Goal: Task Accomplishment & Management: Manage account settings

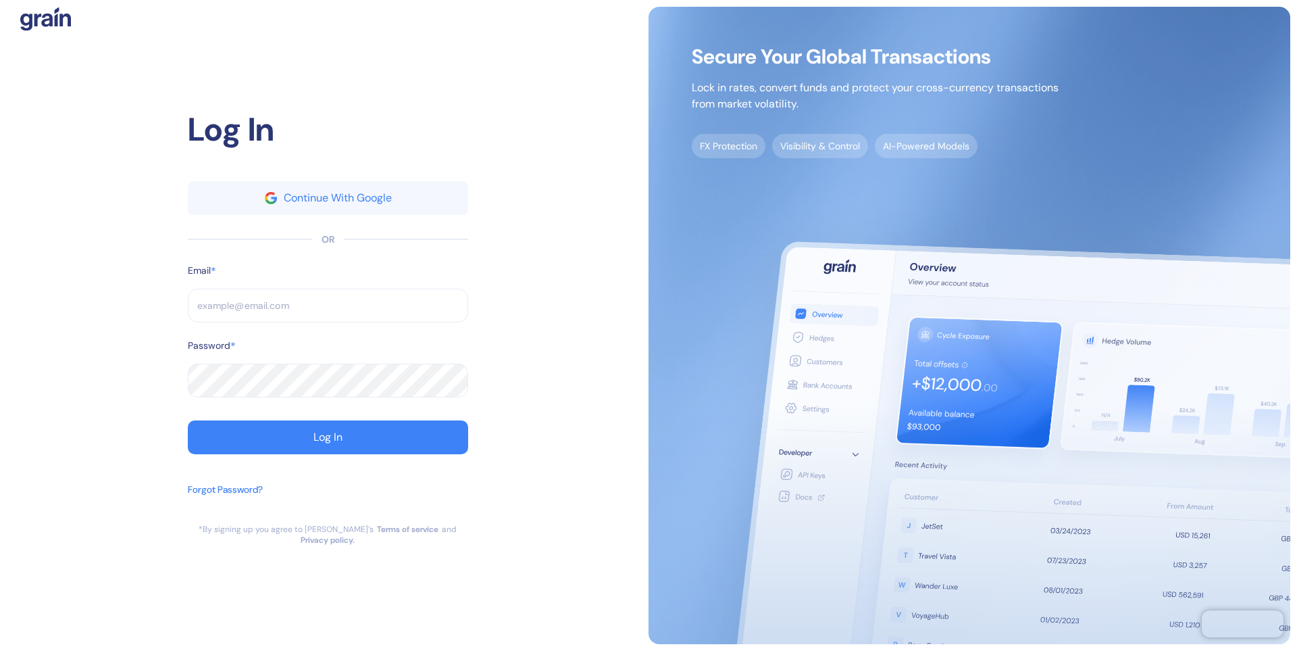
click at [286, 311] on input "text" at bounding box center [328, 306] width 280 height 34
type input "a"
type input "al"
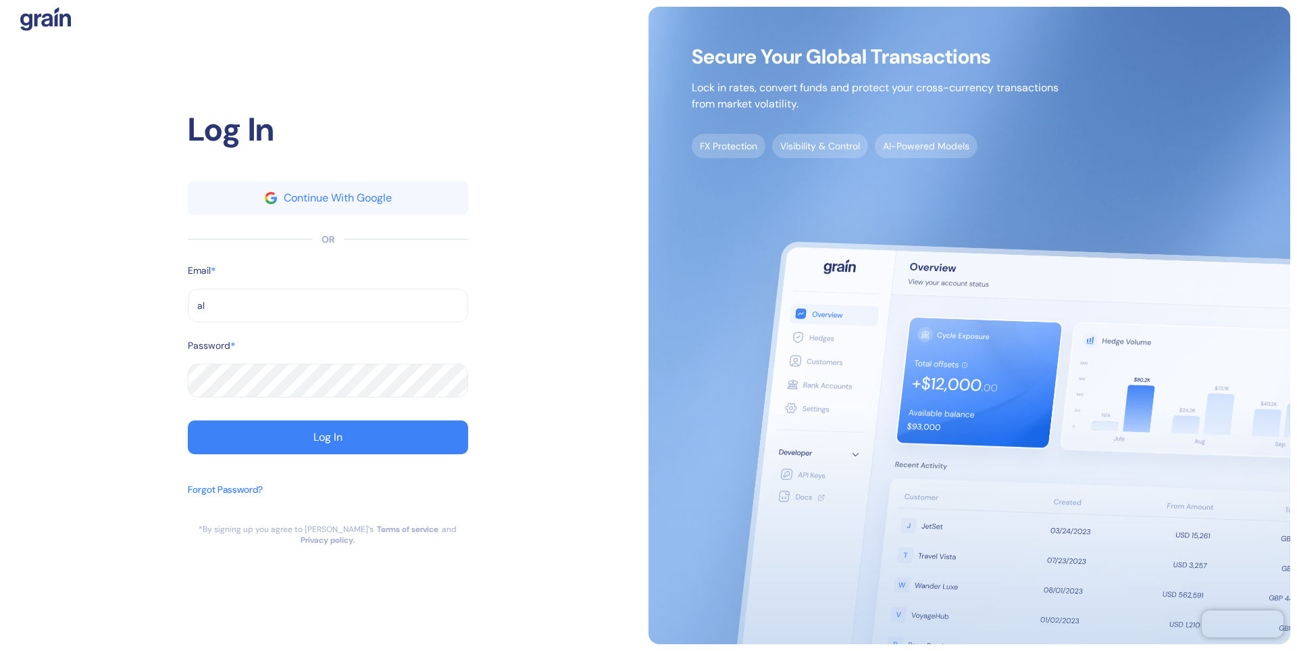
type input "ale"
type input "[PERSON_NAME][EMAIL_ADDRESS][DOMAIN_NAME]"
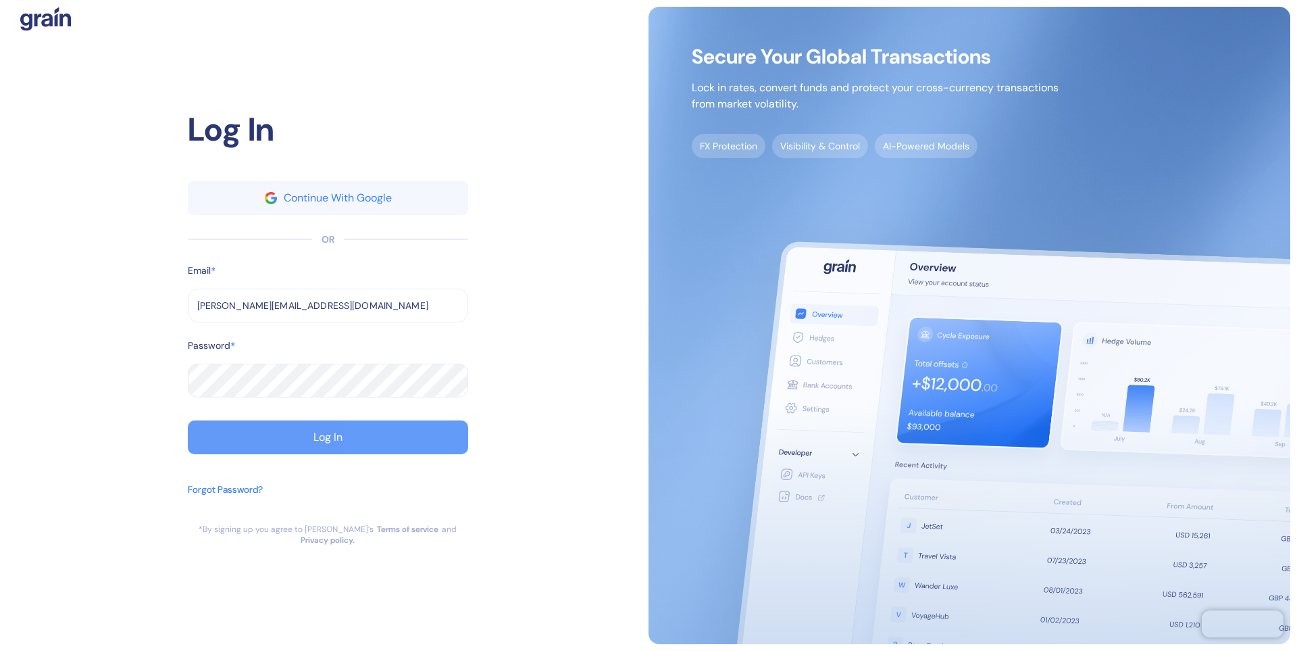
click at [339, 443] on div "Log In" at bounding box center [328, 437] width 29 height 11
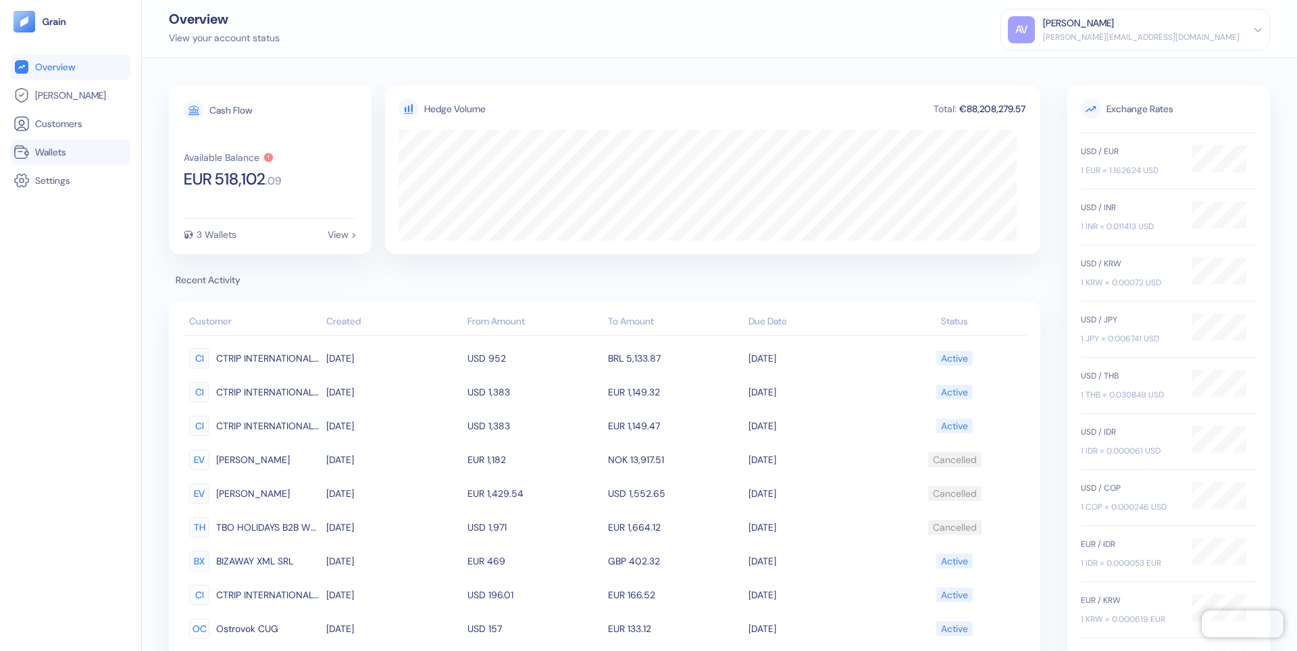
click at [63, 147] on span "Wallets" at bounding box center [50, 152] width 31 height 14
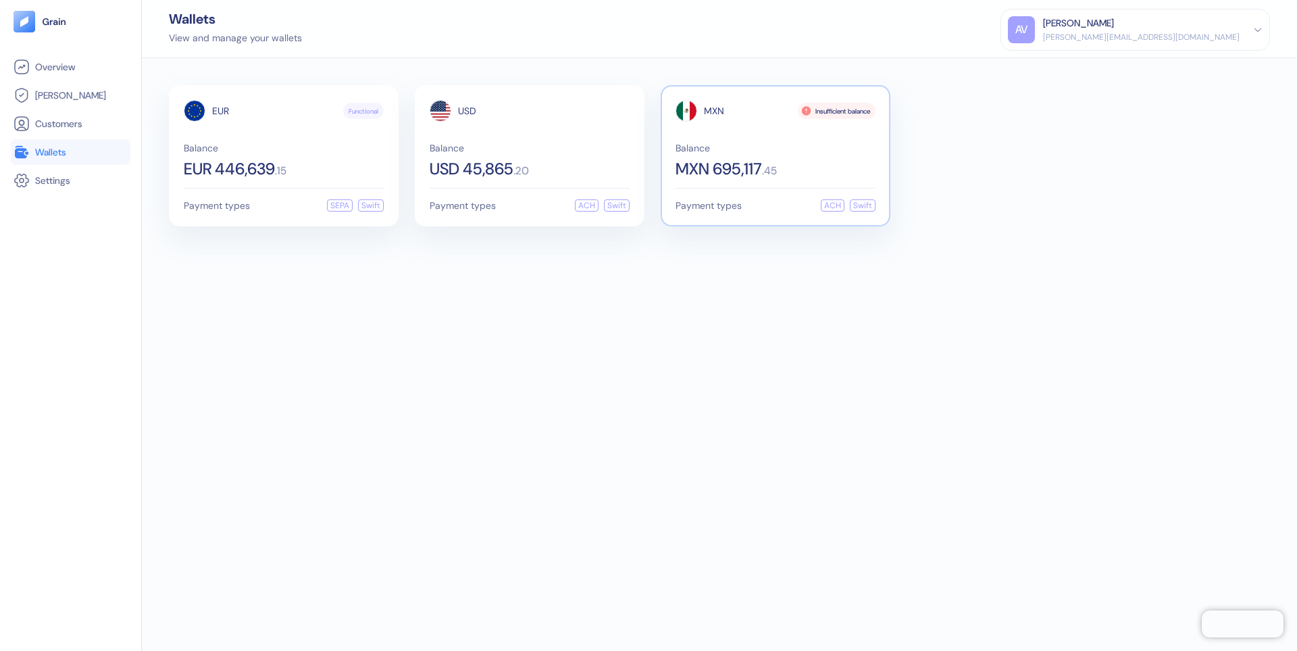
click at [728, 133] on div "MXN Insufficient balance Balance MXN 695,117 . 45" at bounding box center [776, 138] width 200 height 77
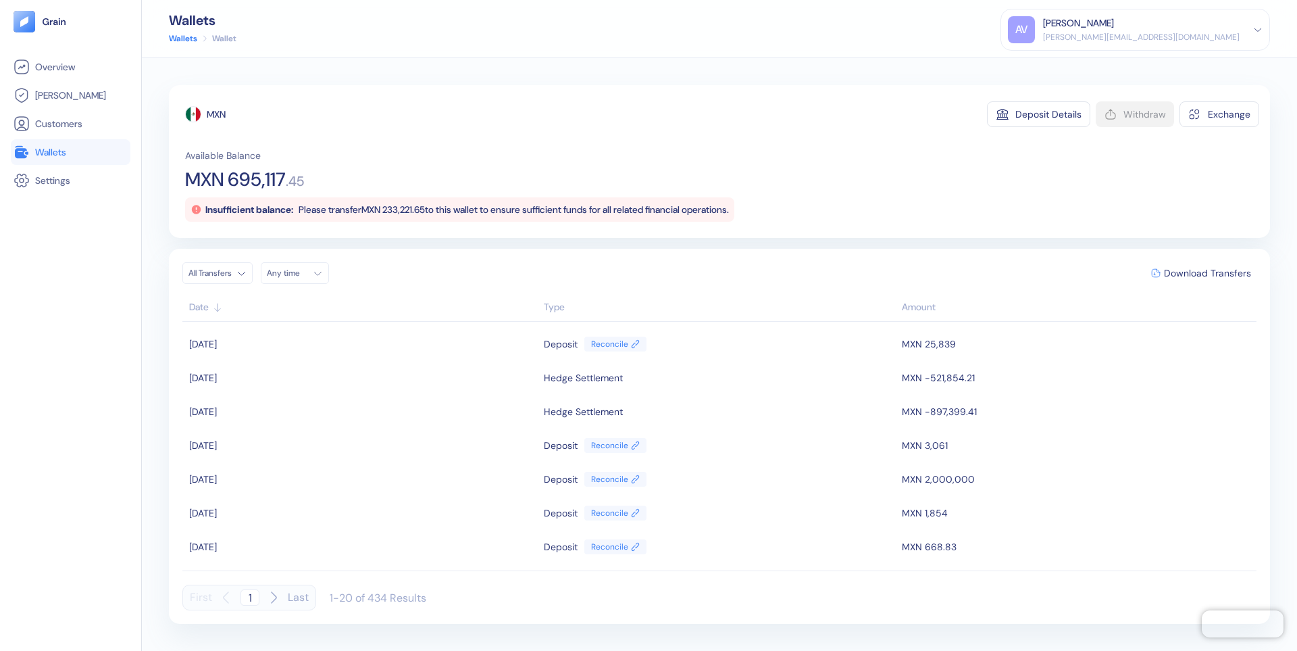
click at [248, 275] on html "Pingdom Check: App Online Overview [PERSON_NAME] Customers Wallets Settings Wal…" at bounding box center [648, 325] width 1297 height 651
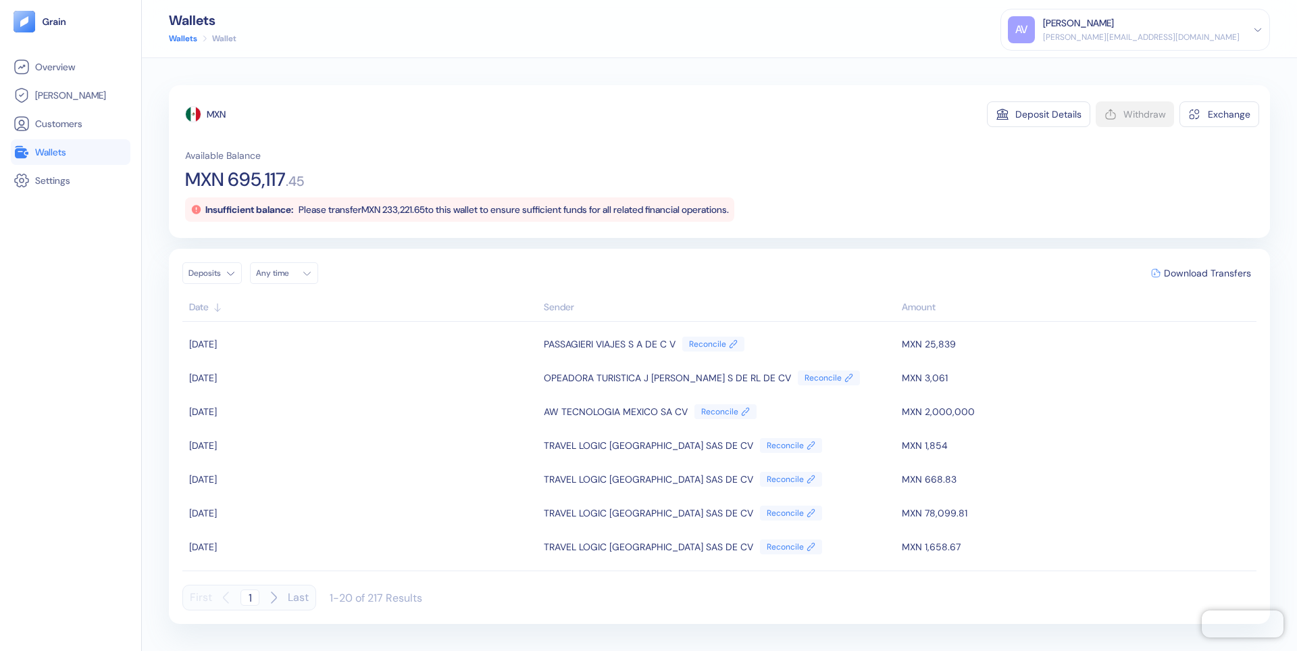
click at [1203, 37] on div "[PERSON_NAME][EMAIL_ADDRESS][DOMAIN_NAME]" at bounding box center [1141, 37] width 197 height 12
click at [1148, 65] on div "Sign Out" at bounding box center [1135, 63] width 255 height 22
